Goal: Task Accomplishment & Management: Complete application form

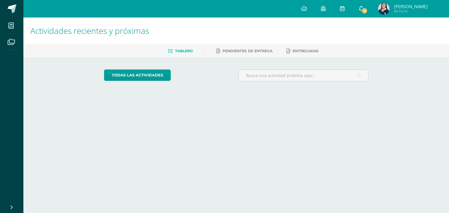
click at [368, 12] on span "1" at bounding box center [364, 11] width 6 height 6
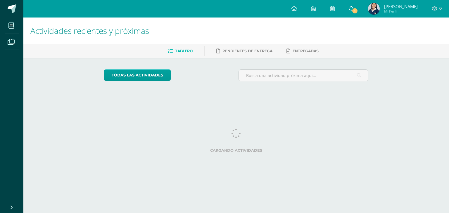
click at [358, 8] on span "1" at bounding box center [354, 11] width 6 height 6
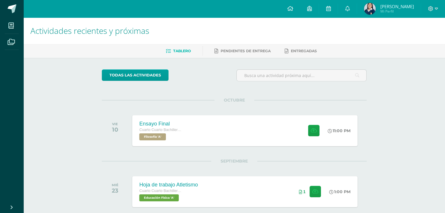
click at [203, 104] on div "OCTUBRE VIE 10 Ensayo Final Cuarto Cuarto Bachillerato en Ciencias y Letras Fil…" at bounding box center [234, 123] width 264 height 47
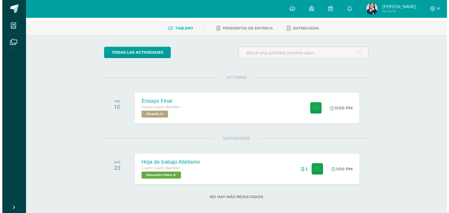
scroll to position [23, 0]
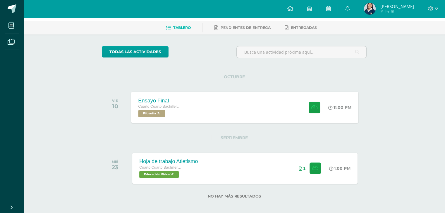
click at [193, 104] on div "Ensayo Final Cuarto Cuarto Bachillerato en Ciencias y Letras Filosofía 'A' 11:0…" at bounding box center [244, 107] width 227 height 31
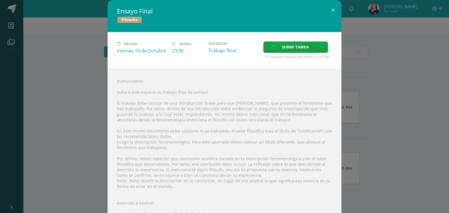
click at [277, 93] on div "Instrucciones: Suba a este espacio su trabajo final de unidad. El trabajo debe …" at bounding box center [225, 179] width 234 height 220
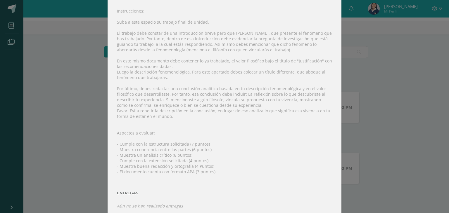
scroll to position [77, 0]
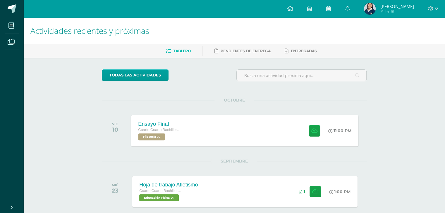
click at [226, 127] on div "Ensayo Final Cuarto Cuarto Bachillerato en Ciencias y Letras Filosofía 'A' 11:0…" at bounding box center [244, 130] width 227 height 31
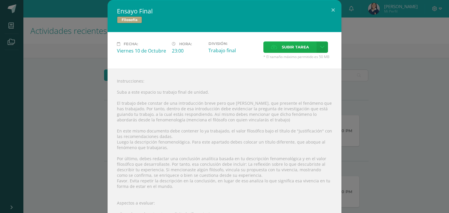
click at [291, 45] on span "Subir tarea" at bounding box center [295, 47] width 27 height 11
click at [0, 0] on input "Subir tarea" at bounding box center [0, 0] width 0 height 0
